Goal: Task Accomplishment & Management: Manage account settings

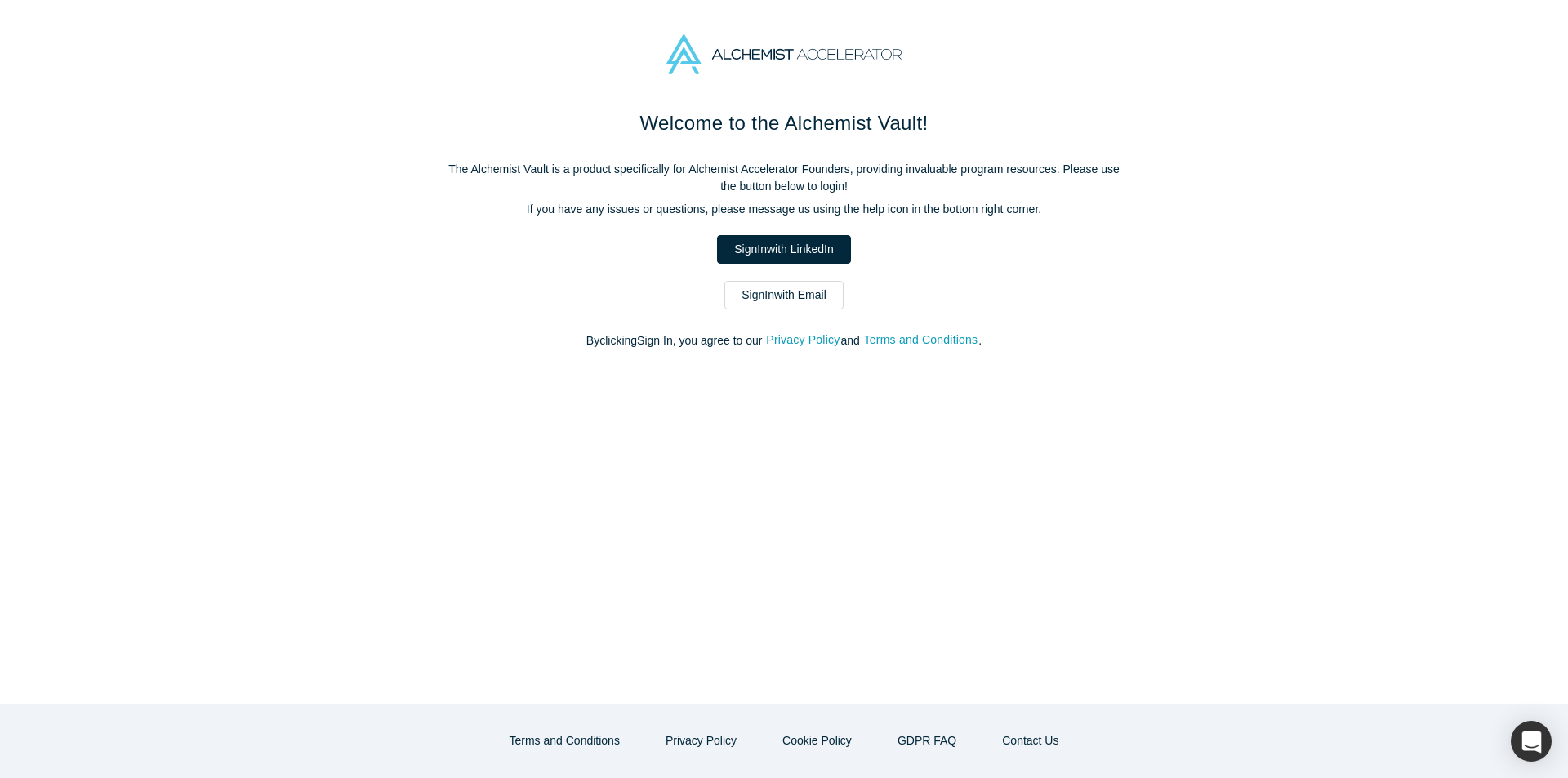
click at [1013, 385] on div "Welcome to the Alchemist Vault! The Alchemist Vault is a product specifically f…" at bounding box center [784, 406] width 1568 height 595
click at [846, 290] on div "Sign In with Email" at bounding box center [784, 295] width 686 height 29
click at [828, 296] on link "Sign In with Email" at bounding box center [783, 295] width 119 height 29
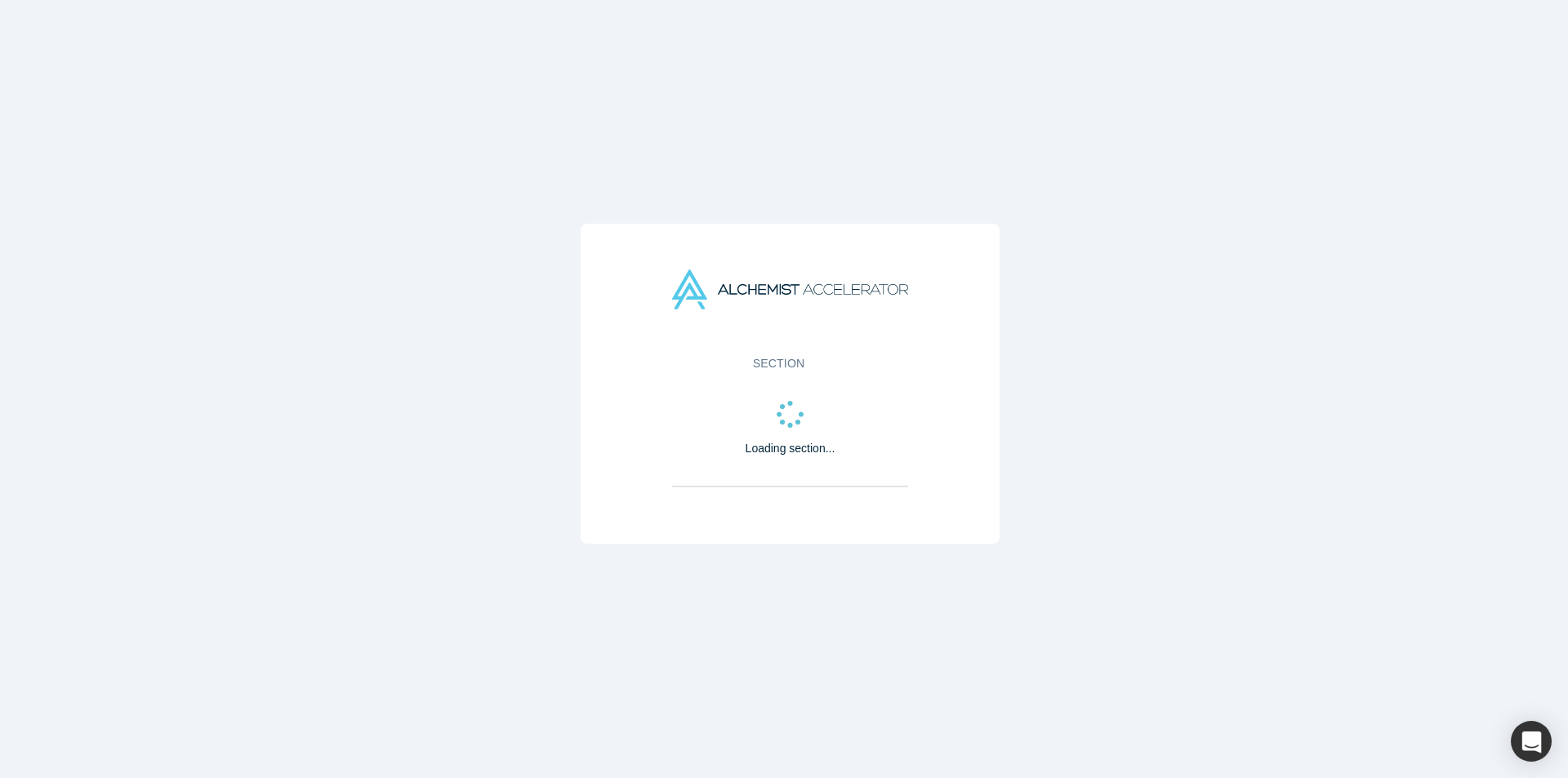
click at [968, 229] on div "Section Loading section..." at bounding box center [790, 384] width 418 height 320
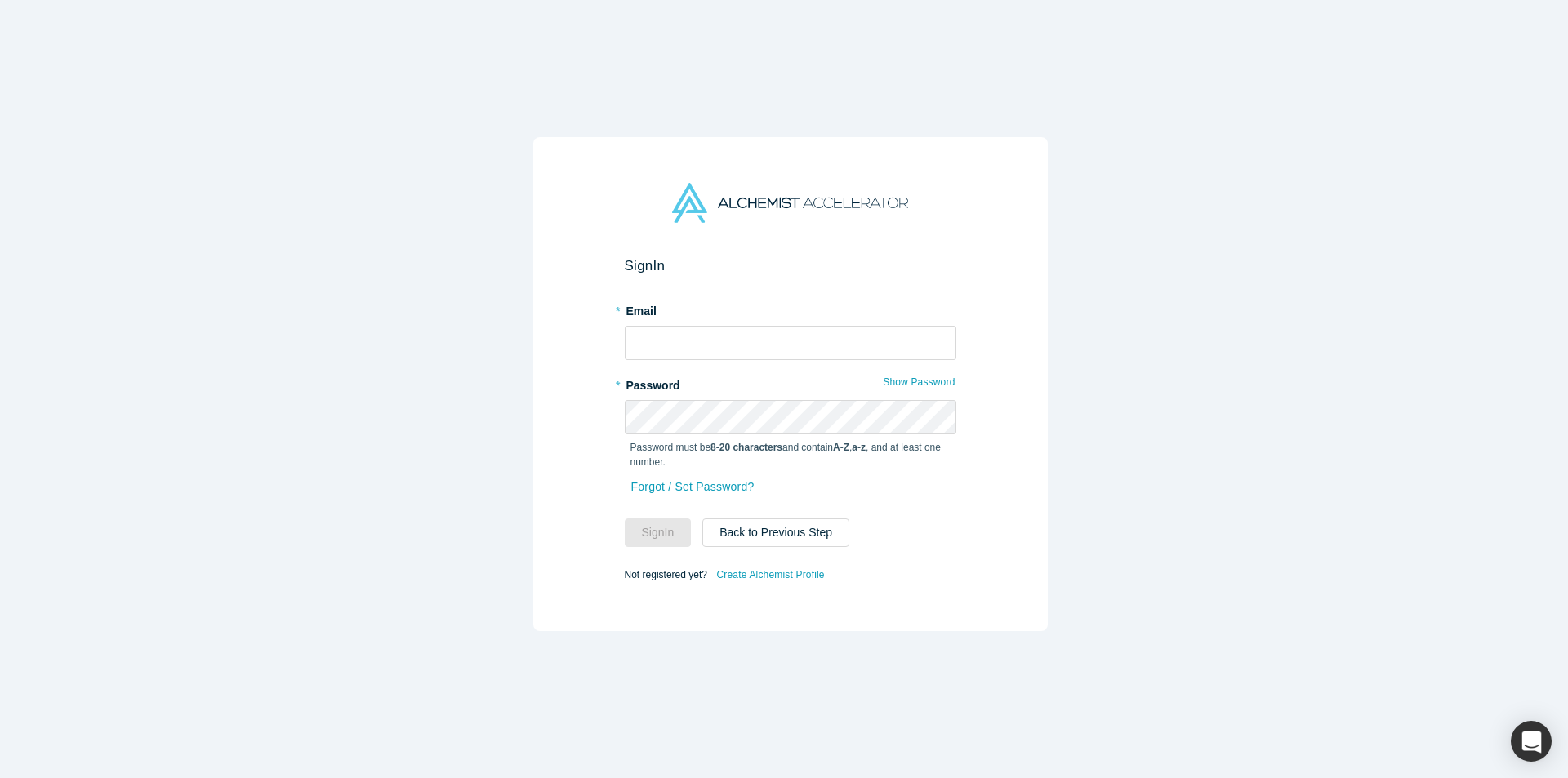
click at [937, 339] on span at bounding box center [941, 336] width 13 height 13
type input "[EMAIL_ADDRESS][DOMAIN_NAME]"
click at [595, 491] on div "Sign In * Email [EMAIL_ADDRESS][DOMAIN_NAME] * Password Show Password Password …" at bounding box center [790, 384] width 514 height 494
click at [638, 533] on button "Sign In" at bounding box center [659, 532] width 67 height 29
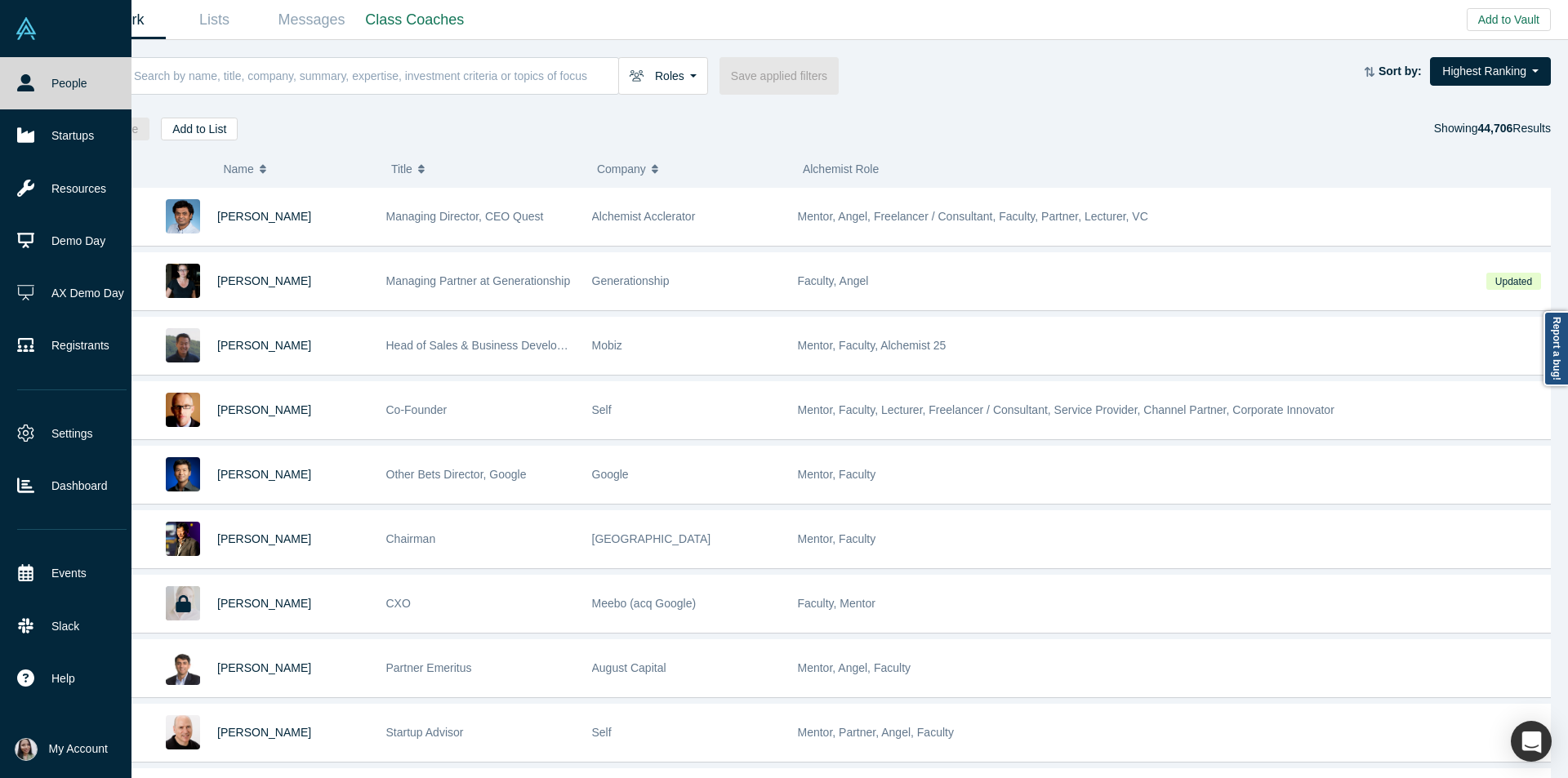
click at [33, 748] on img at bounding box center [26, 749] width 23 height 23
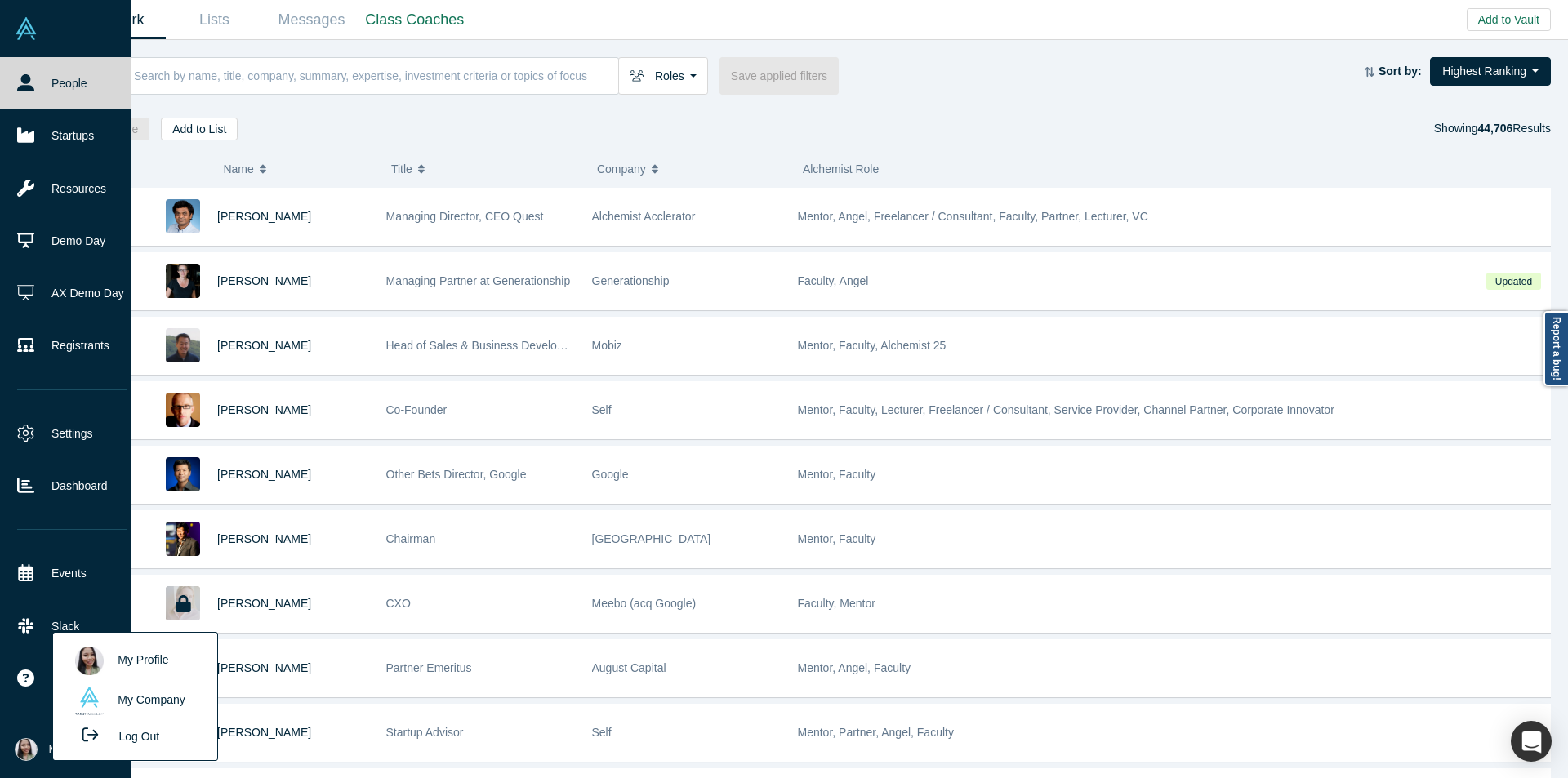
click at [125, 730] on button "Log Out" at bounding box center [116, 735] width 98 height 30
